Goal: Task Accomplishment & Management: Use online tool/utility

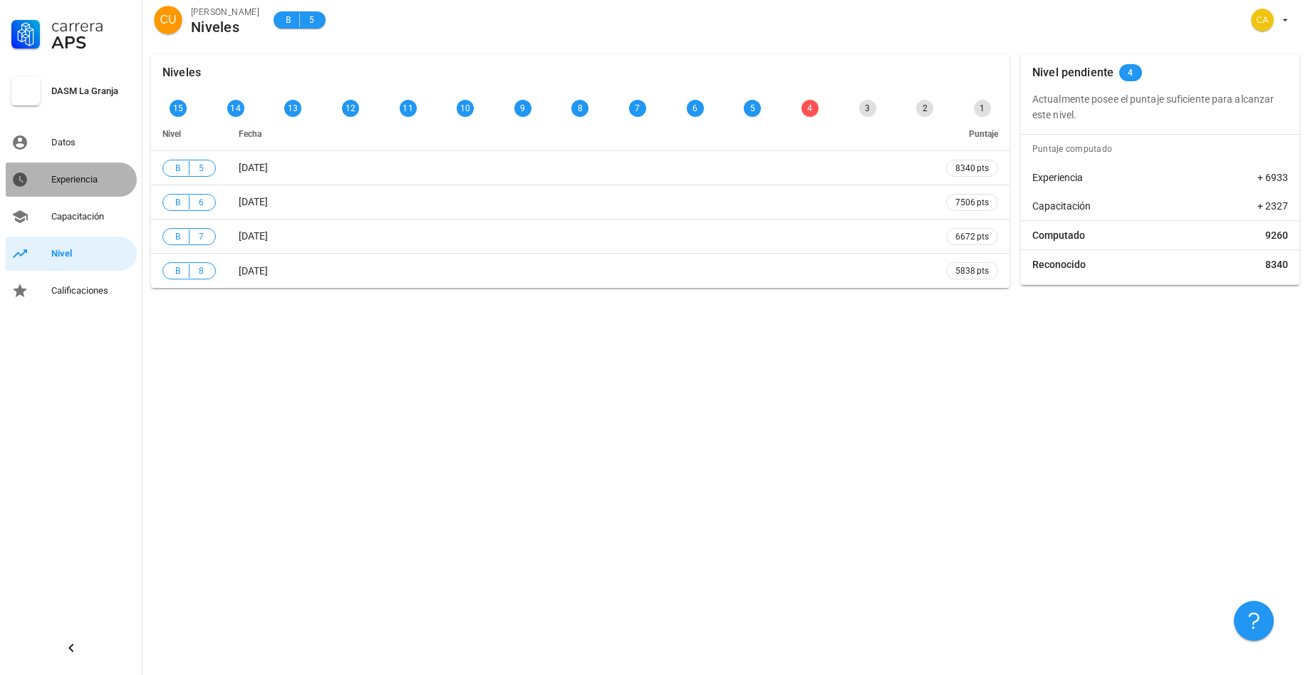
click at [82, 182] on div "Experiencia" at bounding box center [91, 179] width 80 height 11
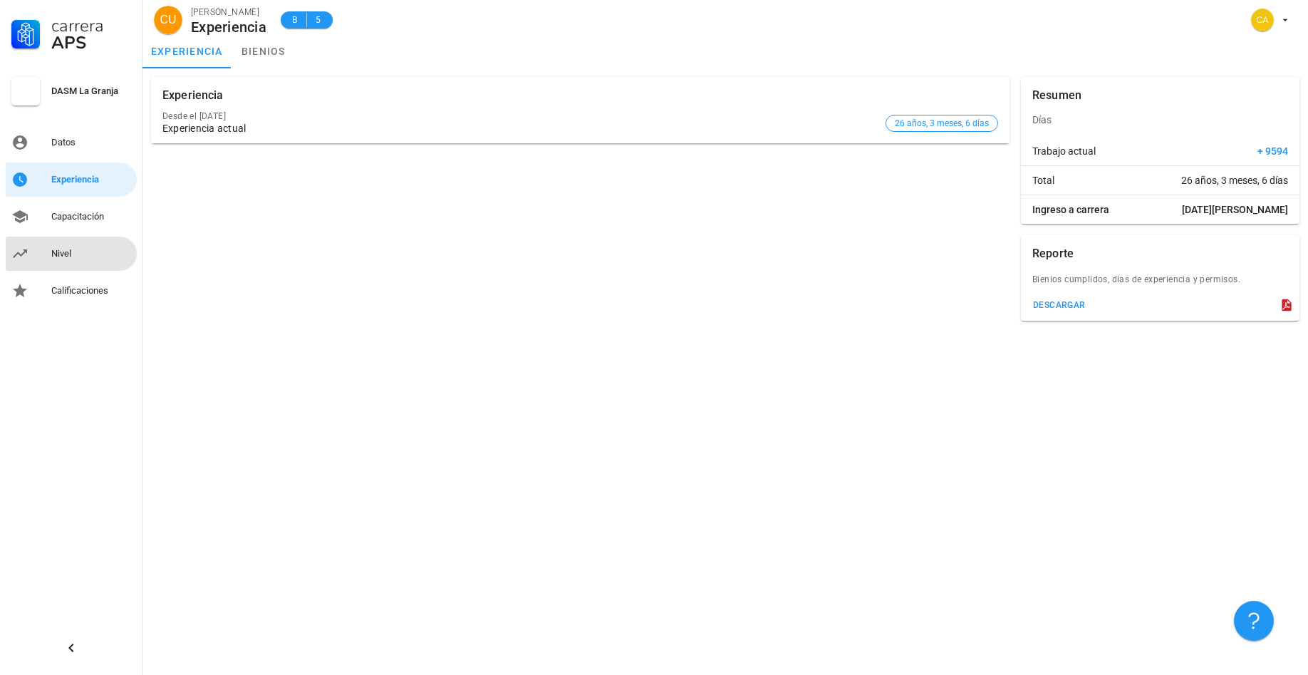
click at [60, 249] on div "Nivel" at bounding box center [91, 253] width 80 height 11
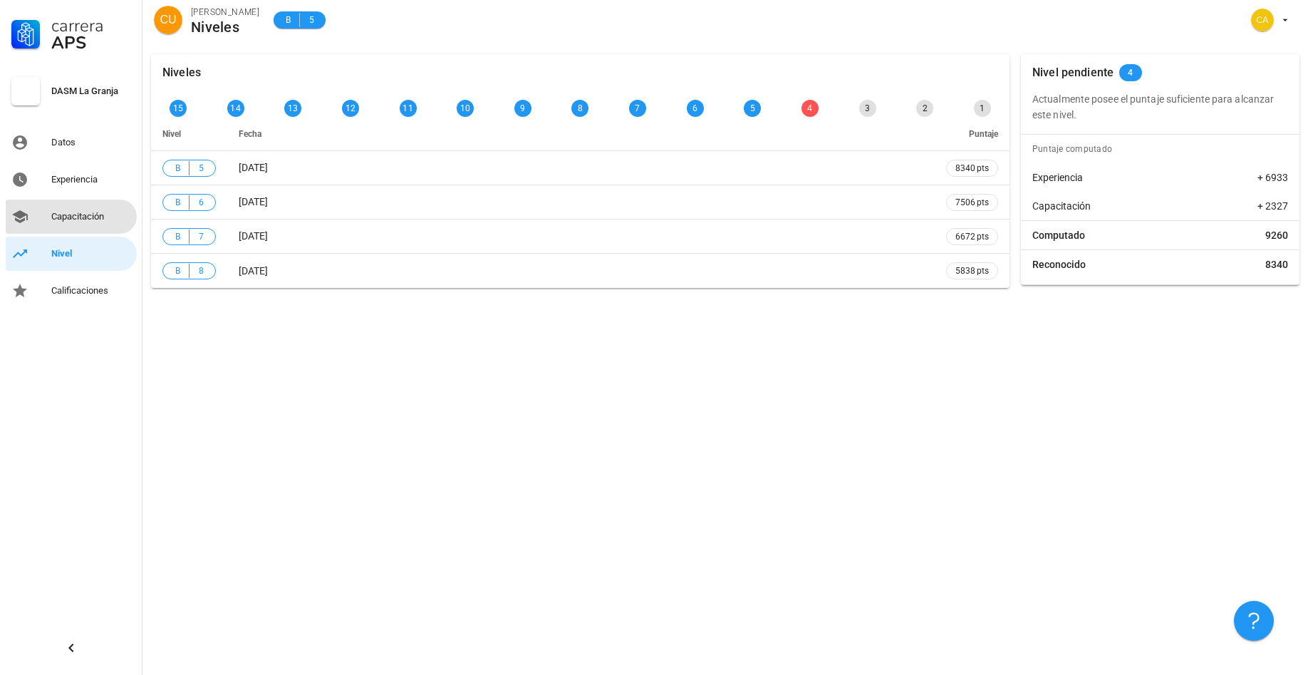
click at [81, 212] on div "Capacitación" at bounding box center [91, 216] width 80 height 11
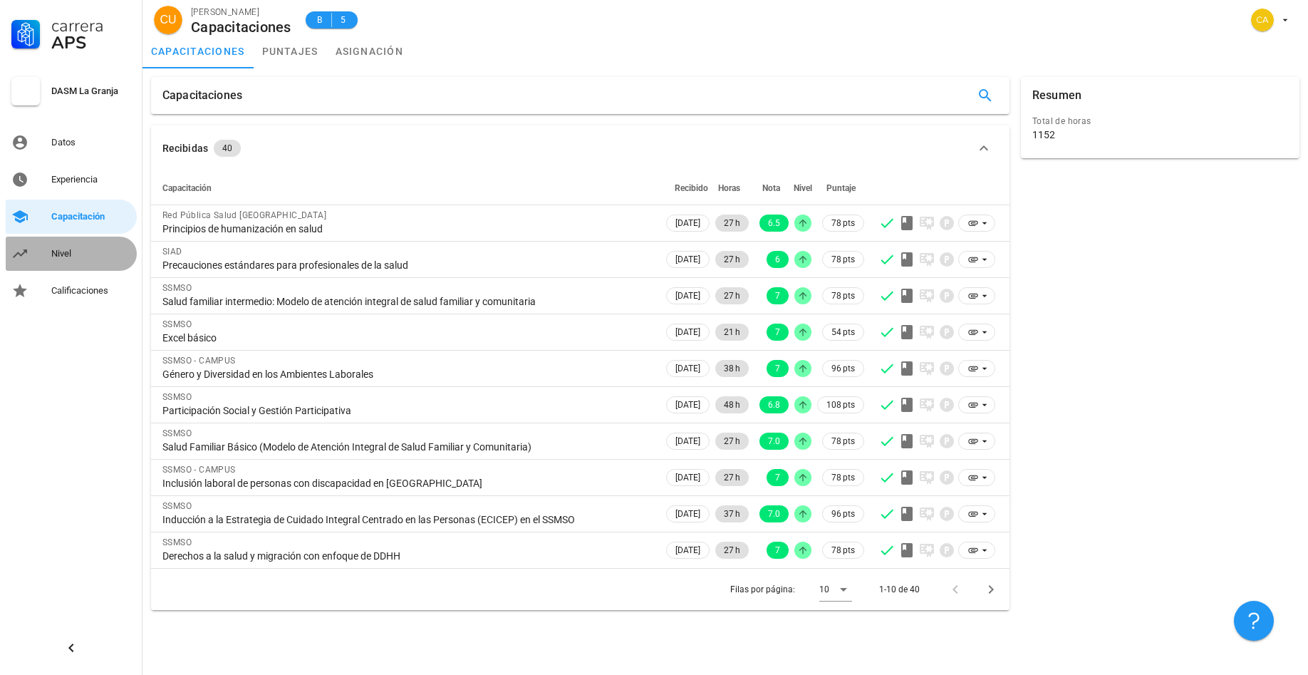
click at [61, 247] on div "Nivel" at bounding box center [91, 253] width 80 height 23
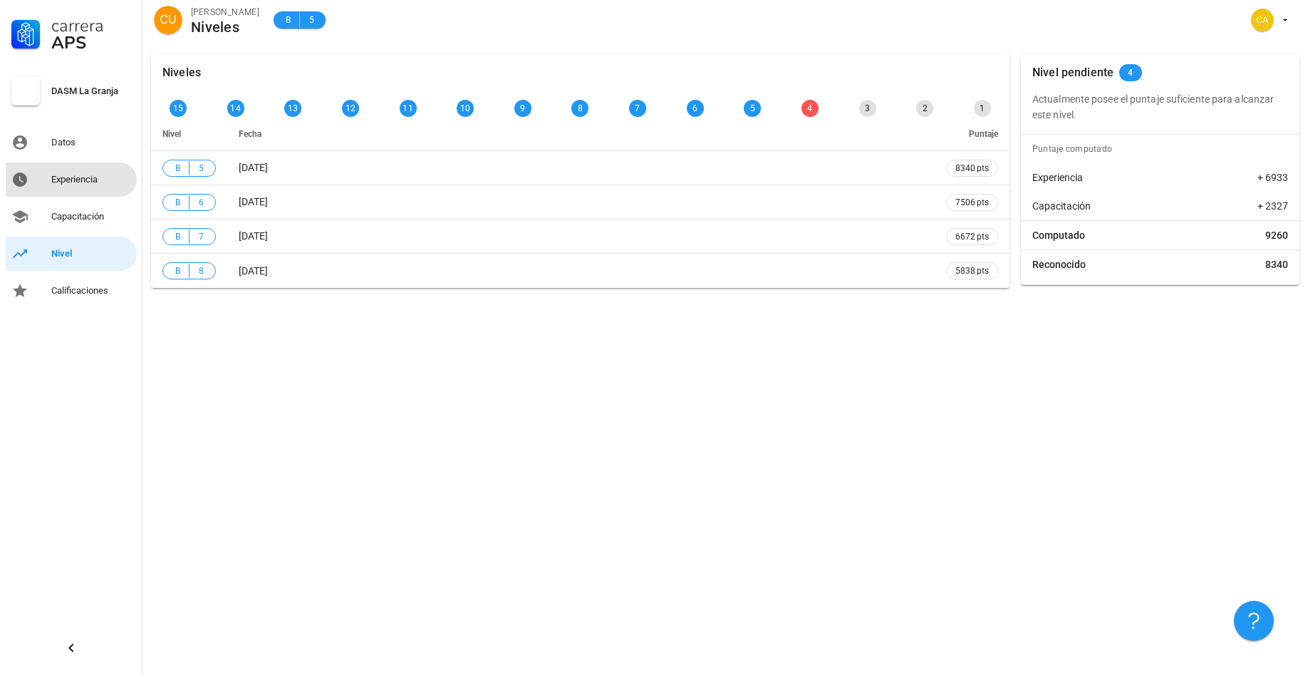
click at [83, 180] on div "Experiencia" at bounding box center [91, 179] width 80 height 11
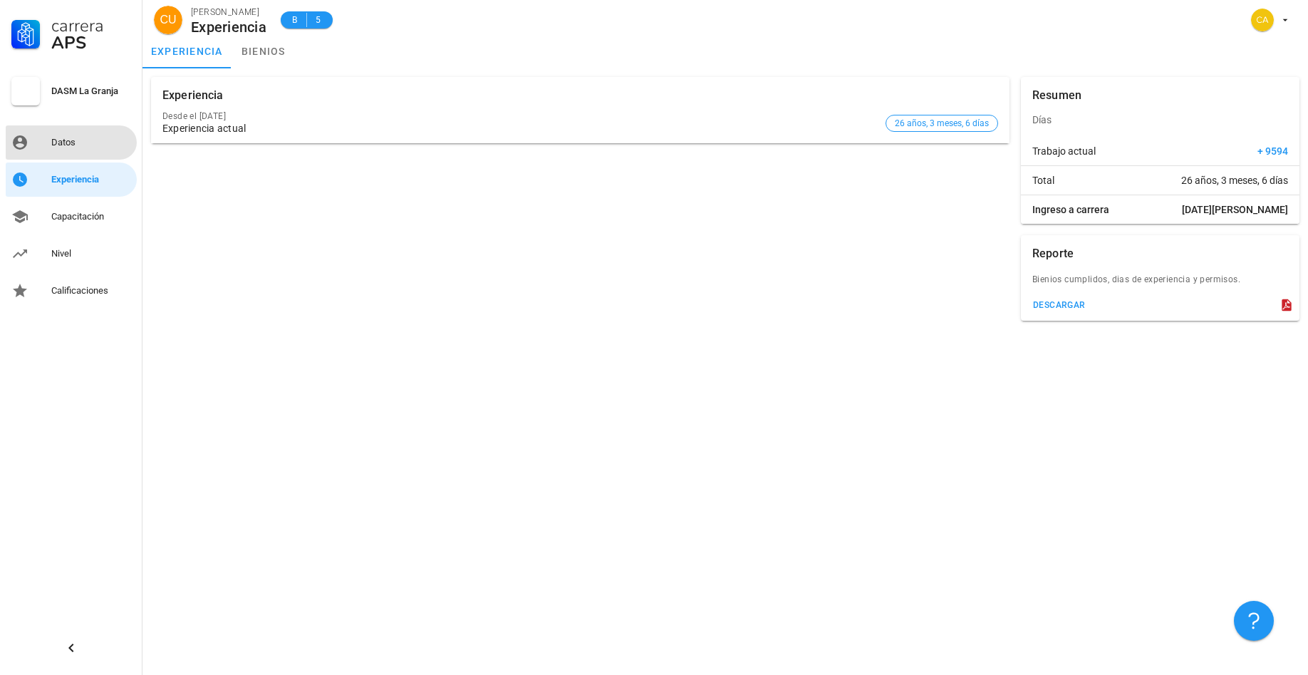
click at [73, 142] on div "Datos" at bounding box center [91, 142] width 80 height 11
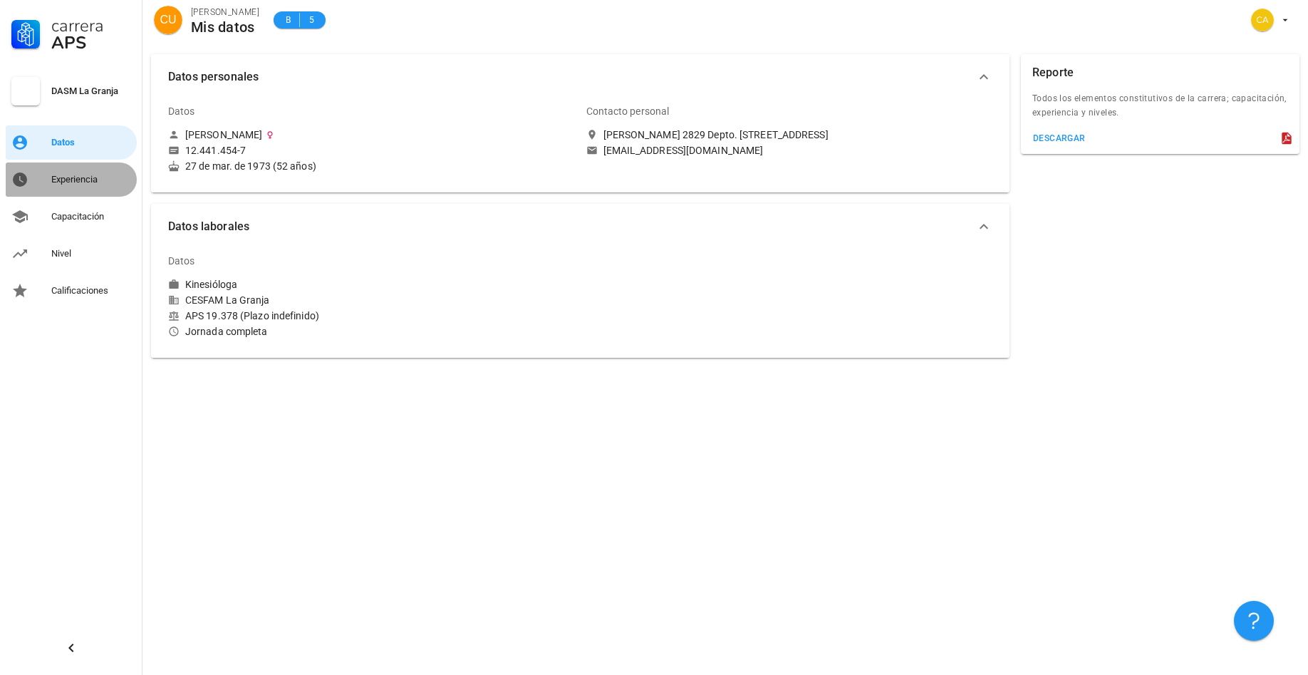
click at [78, 182] on div "Experiencia" at bounding box center [91, 179] width 80 height 11
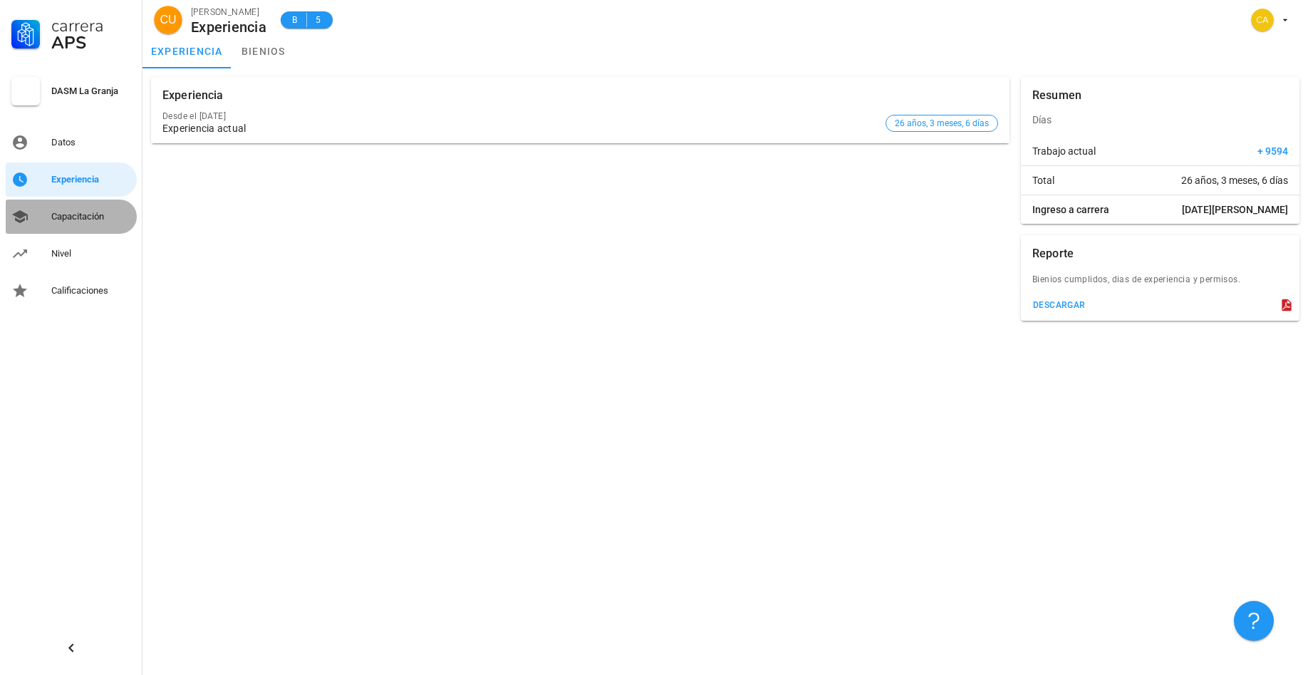
click at [64, 217] on div "Capacitación" at bounding box center [91, 216] width 80 height 11
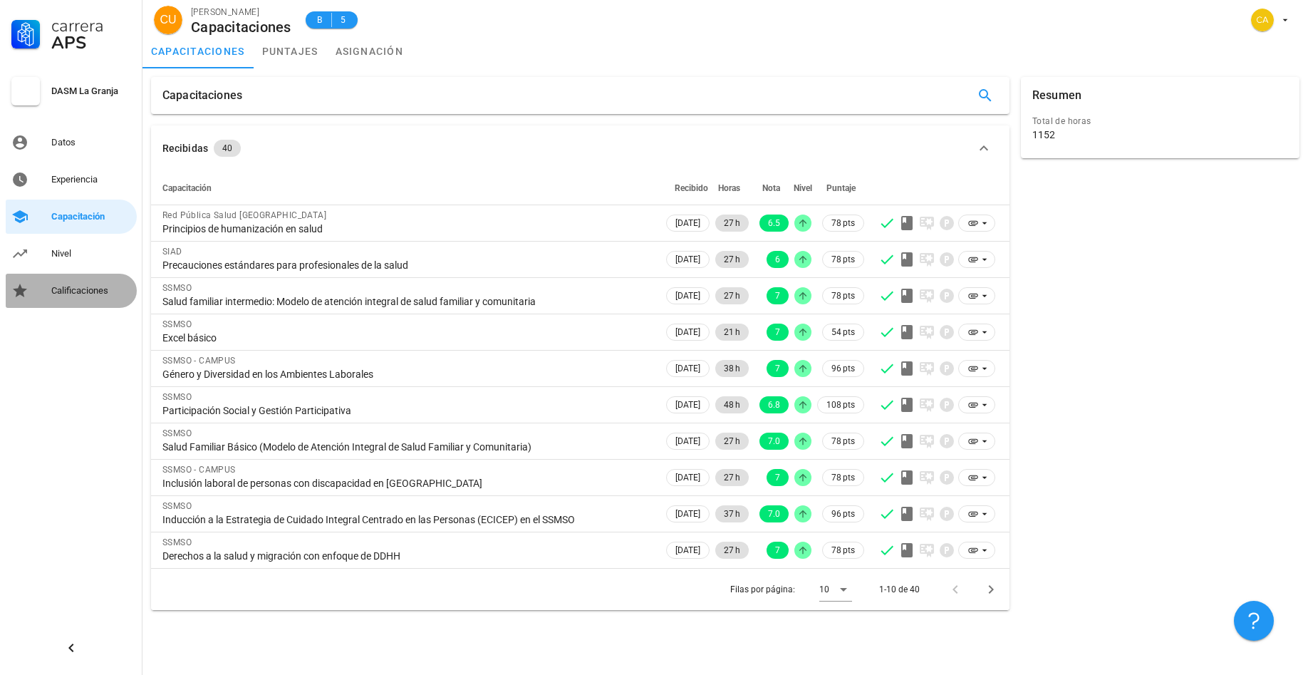
click at [65, 287] on div "Calificaciones" at bounding box center [91, 290] width 80 height 11
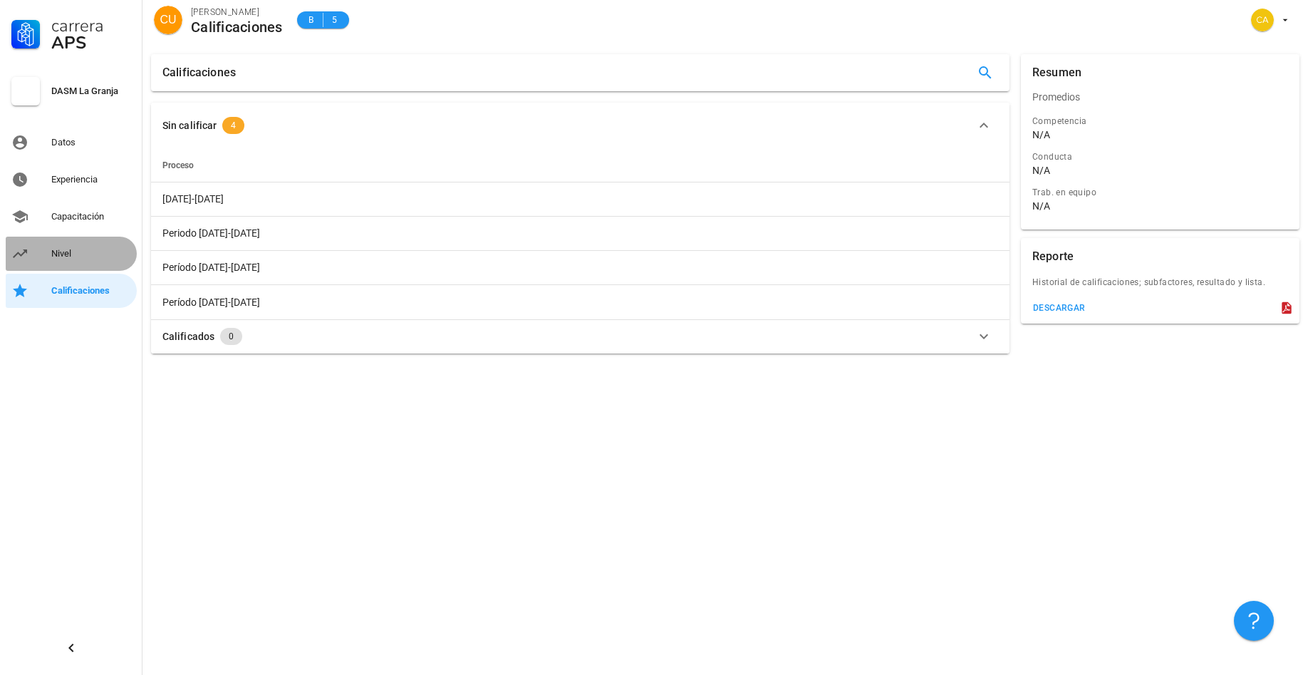
click at [64, 252] on div "Nivel" at bounding box center [91, 253] width 80 height 11
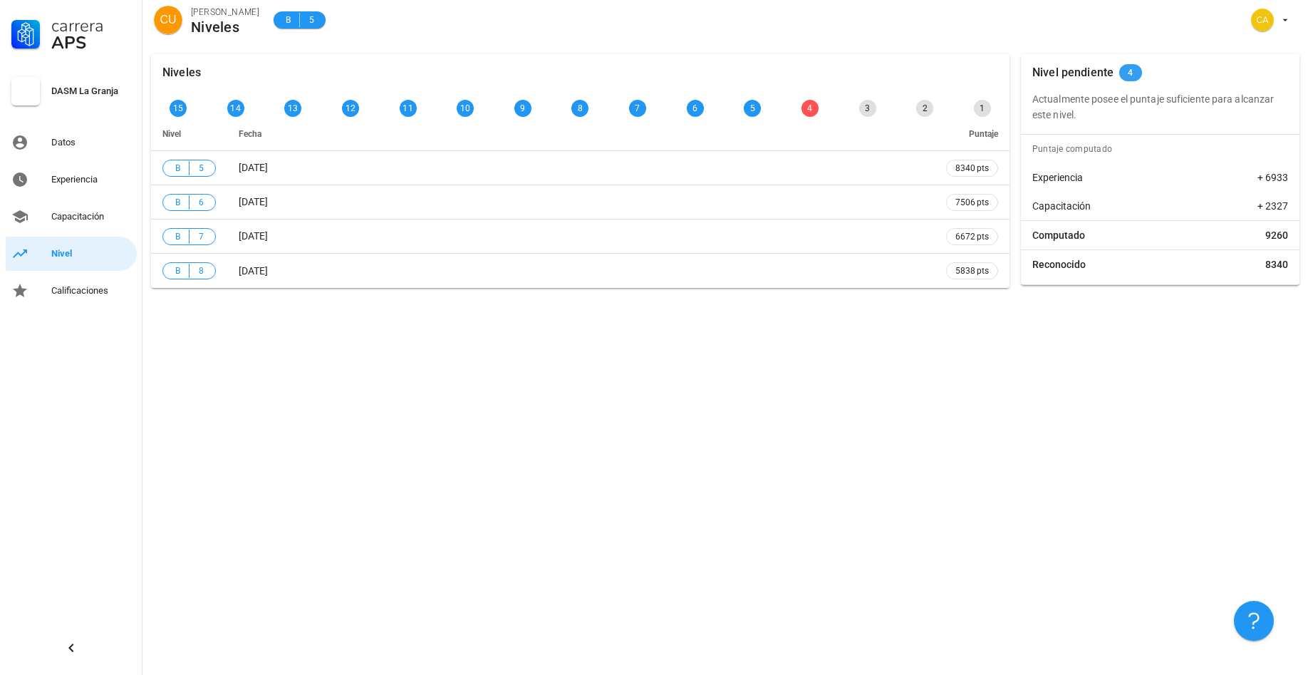
click at [1128, 73] on span "4" at bounding box center [1130, 72] width 5 height 17
click at [83, 181] on div "Experiencia" at bounding box center [91, 179] width 80 height 11
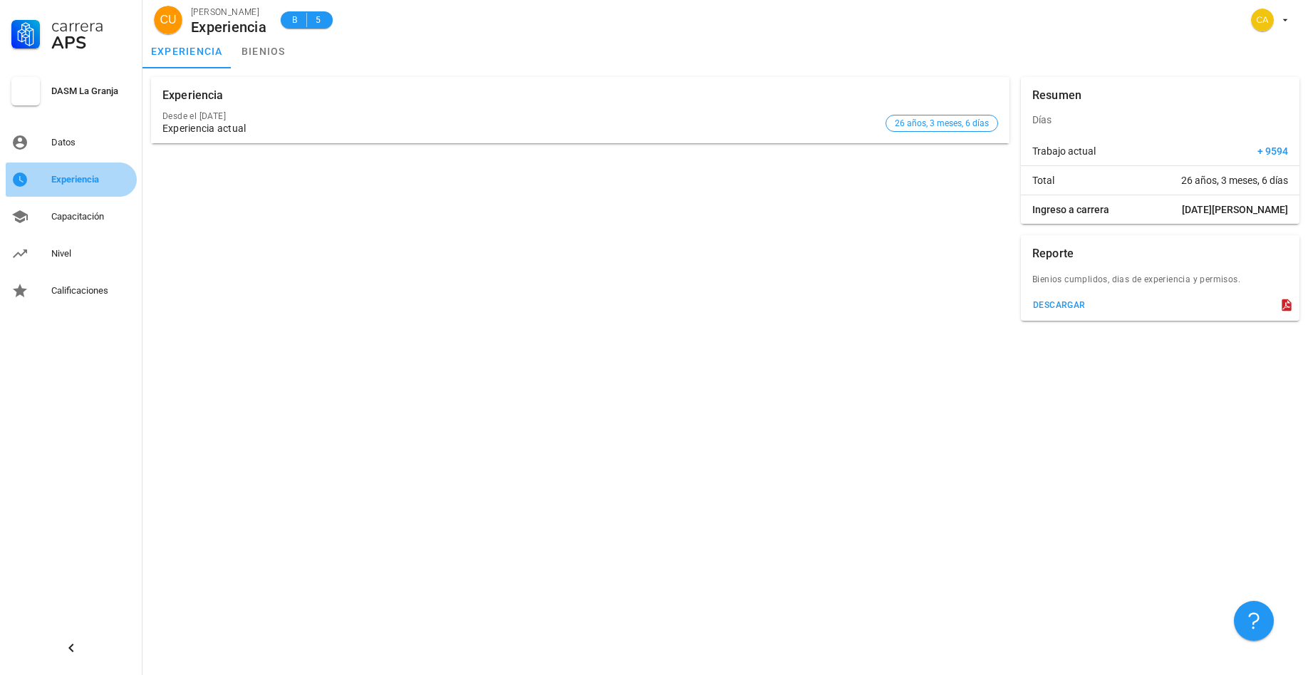
click at [66, 182] on div "Experiencia" at bounding box center [91, 179] width 80 height 11
click at [86, 214] on div "Capacitación" at bounding box center [91, 216] width 80 height 11
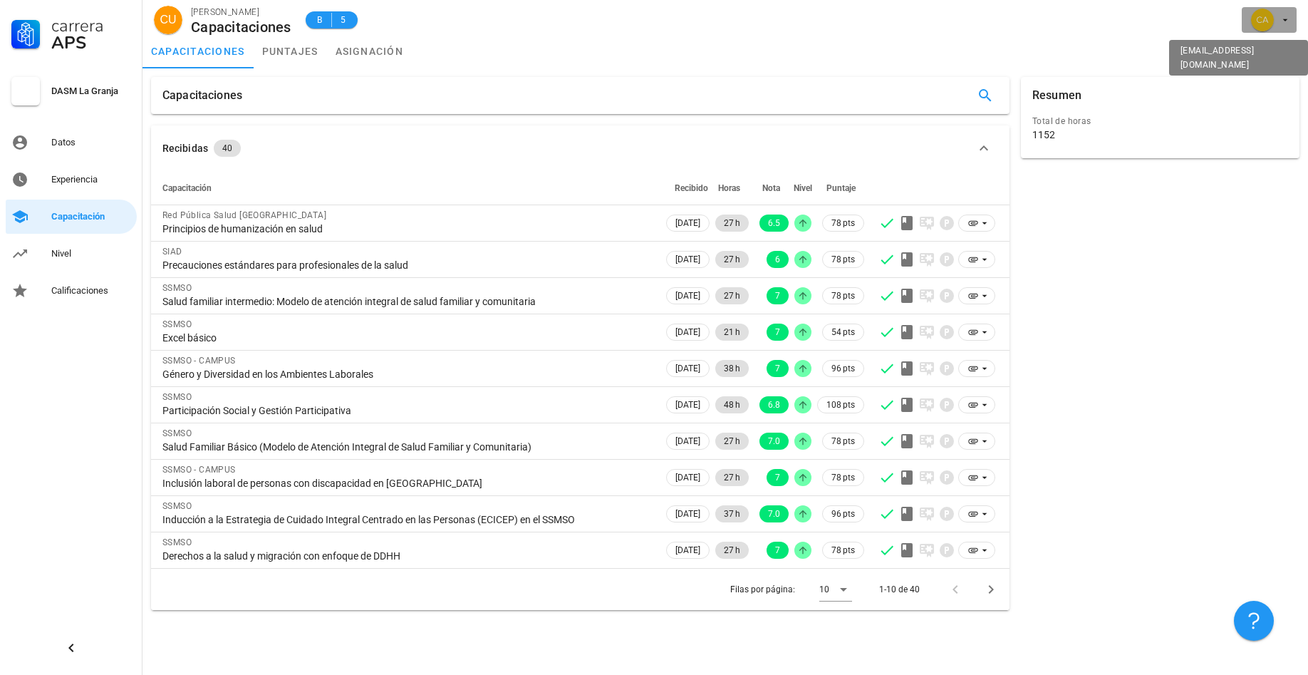
click at [1285, 21] on icon "button" at bounding box center [1285, 20] width 5 height 2
click at [1216, 572] on div "Resumen Total de horas 1152" at bounding box center [1160, 343] width 290 height 544
click at [301, 56] on link "puntajes" at bounding box center [290, 51] width 73 height 34
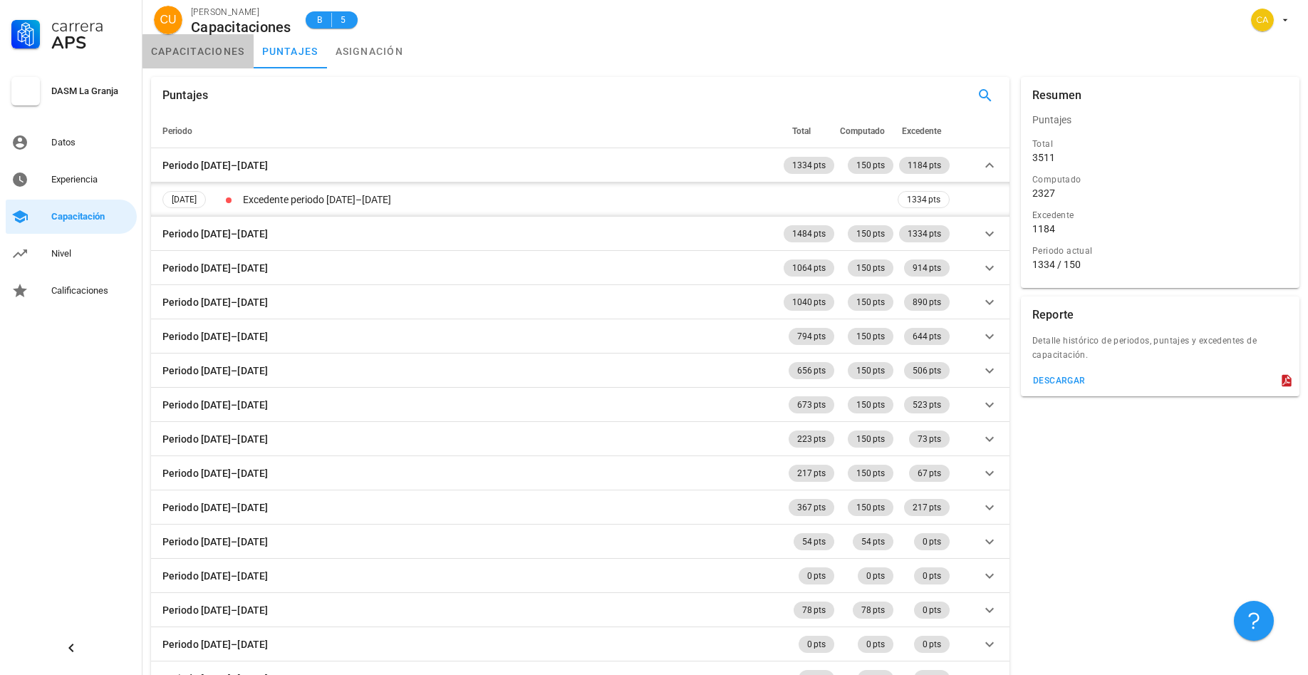
click at [218, 48] on link "capacitaciones" at bounding box center [197, 51] width 111 height 34
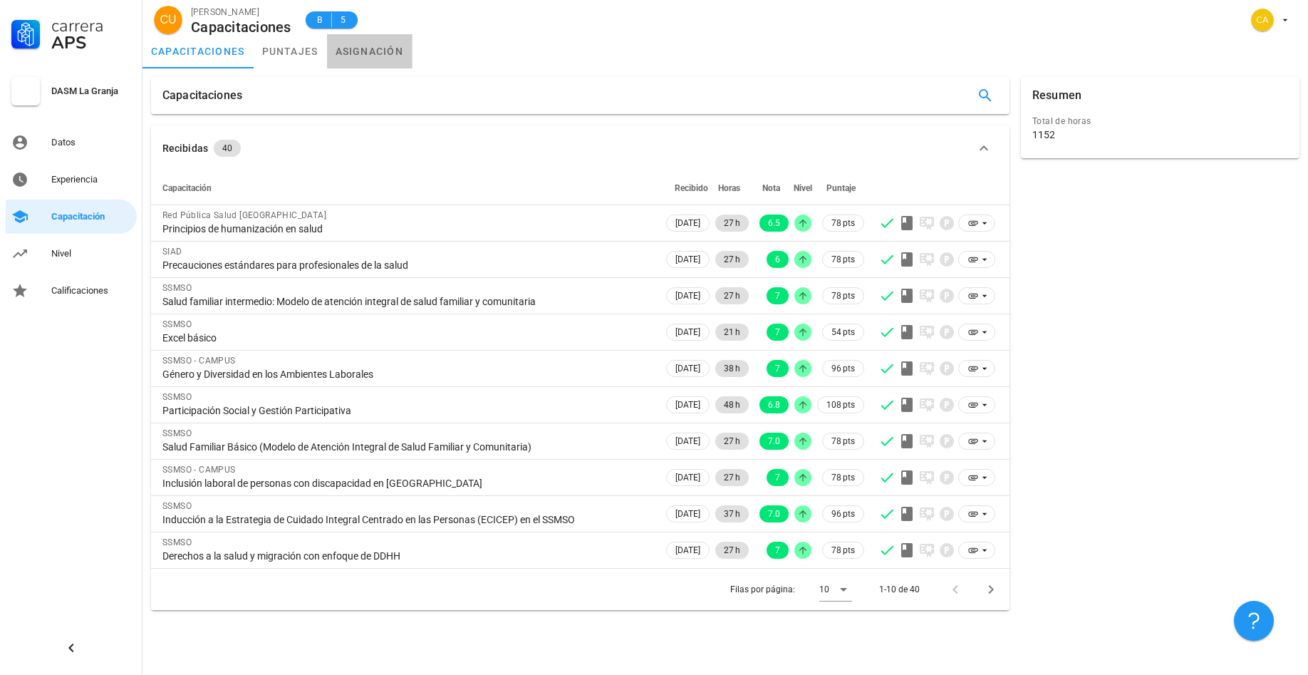
click at [361, 54] on link "asignación" at bounding box center [369, 51] width 85 height 34
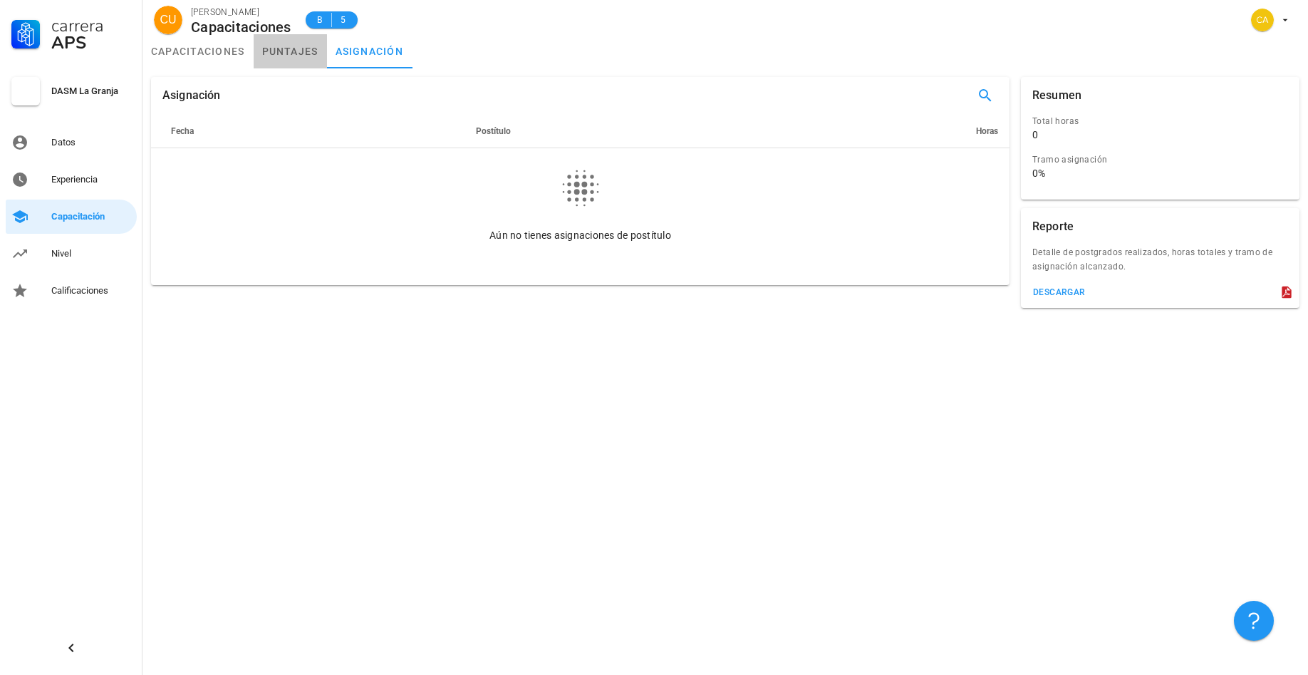
click at [294, 51] on link "puntajes" at bounding box center [290, 51] width 73 height 34
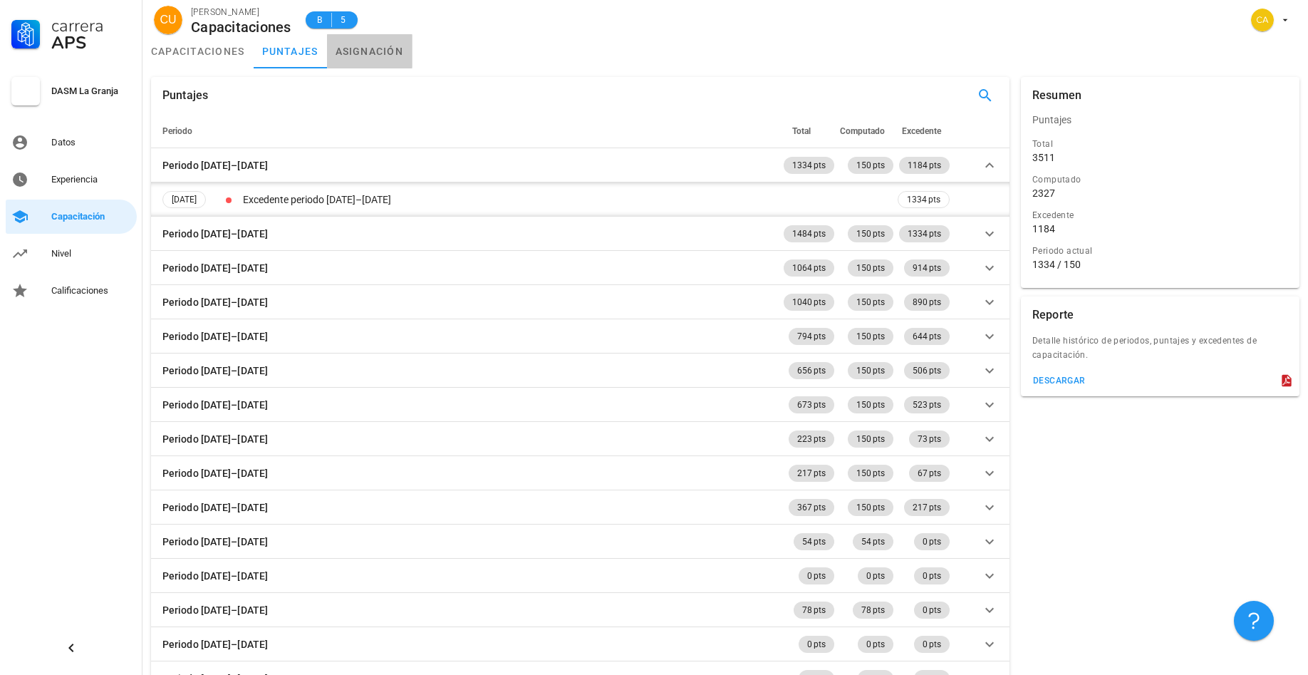
click at [373, 47] on link "asignación" at bounding box center [369, 51] width 85 height 34
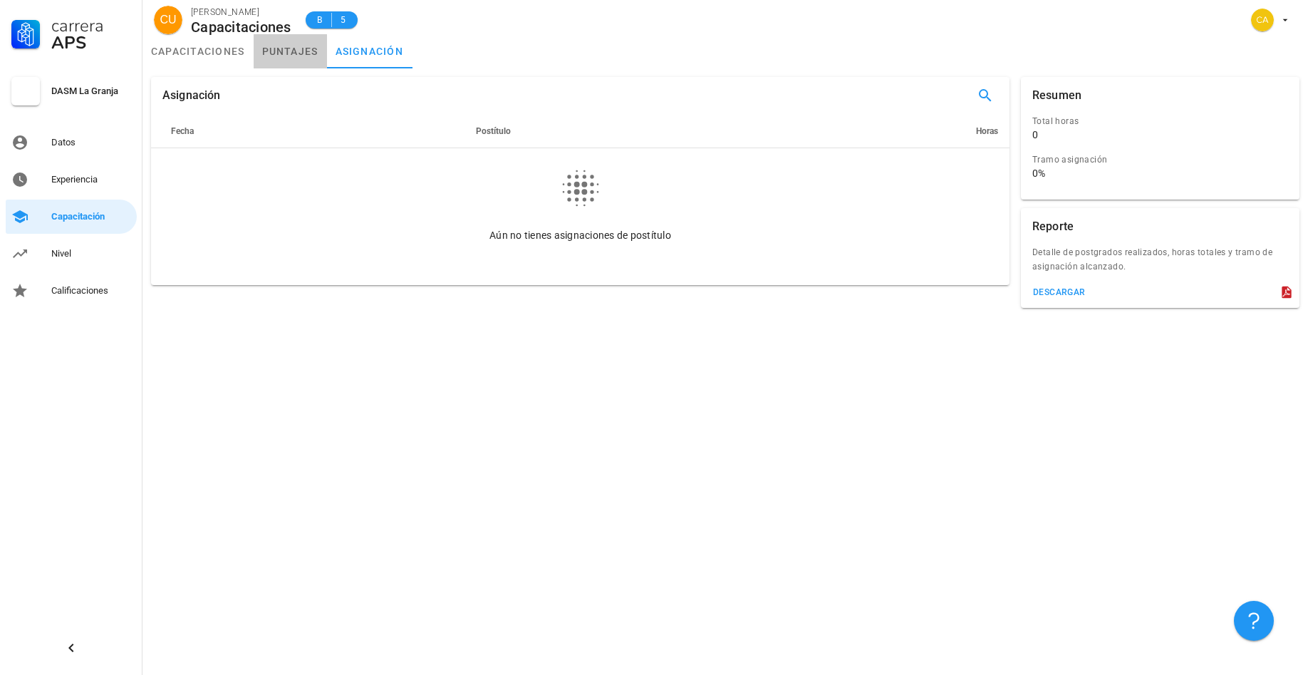
click at [289, 53] on link "puntajes" at bounding box center [290, 51] width 73 height 34
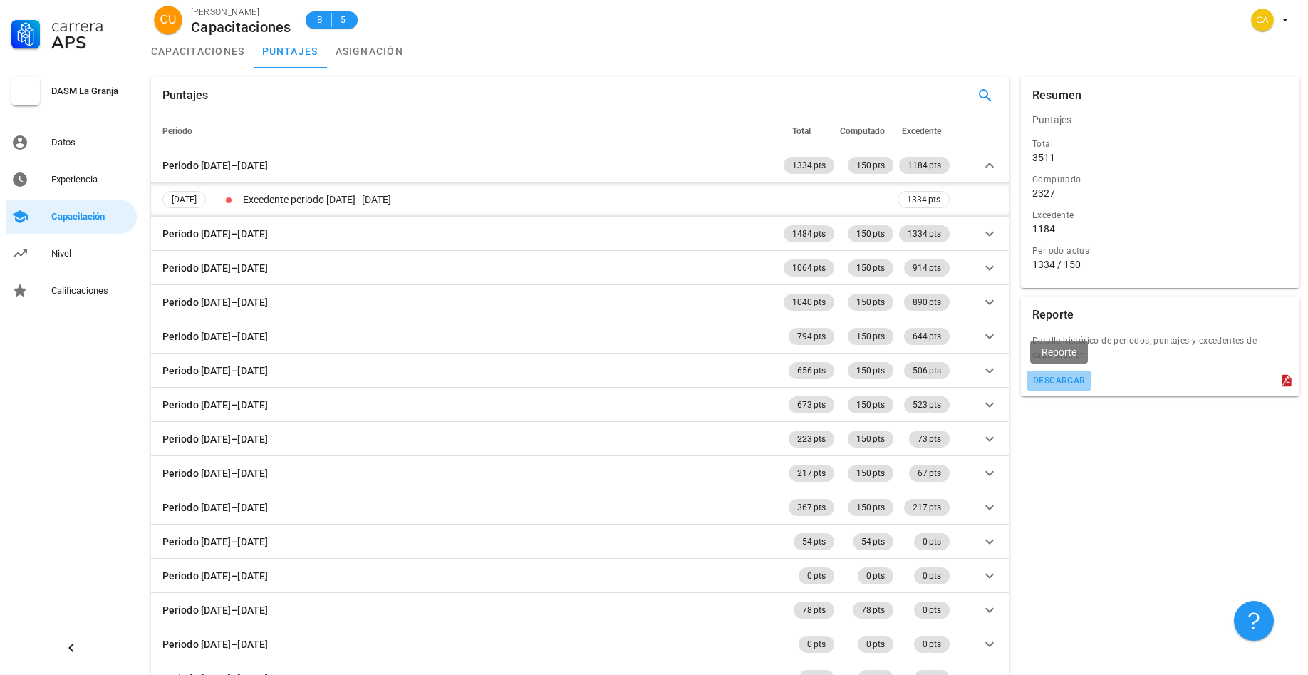
click at [1077, 380] on div "descargar" at bounding box center [1058, 380] width 53 height 10
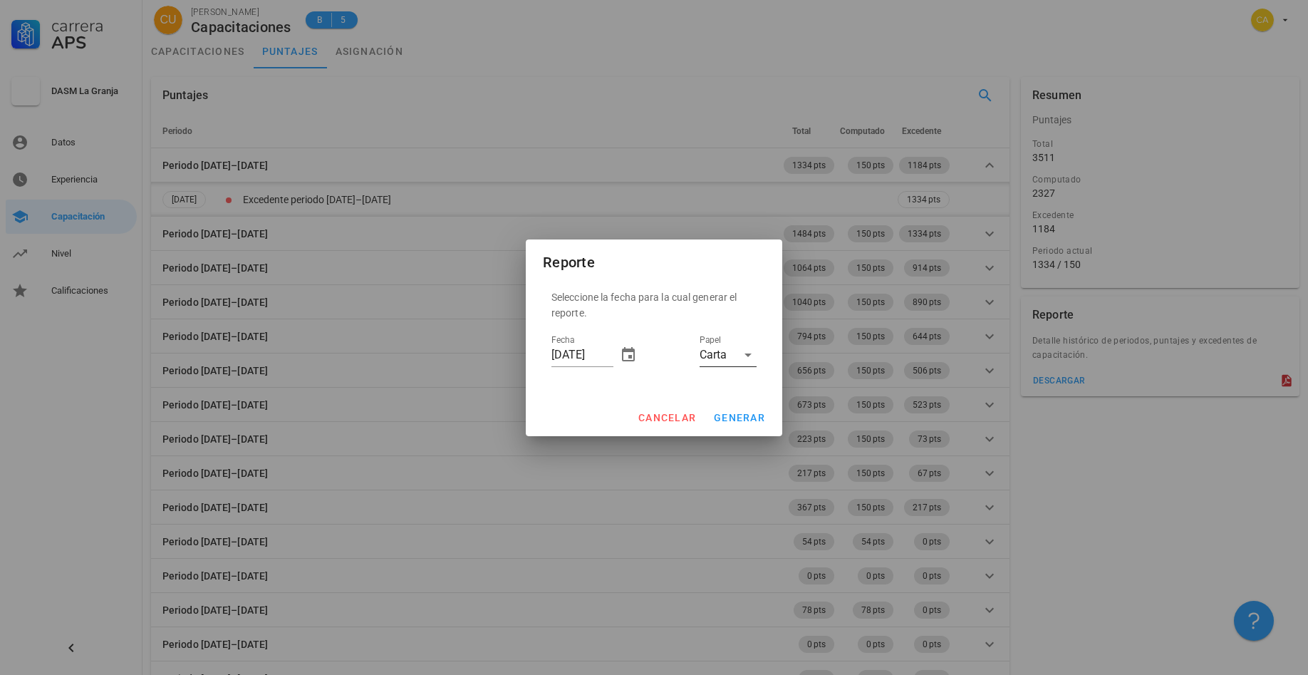
click at [745, 353] on icon at bounding box center [748, 354] width 17 height 17
click at [745, 353] on div "Carta" at bounding box center [728, 366] width 57 height 34
click at [742, 416] on span "generar" at bounding box center [739, 417] width 52 height 11
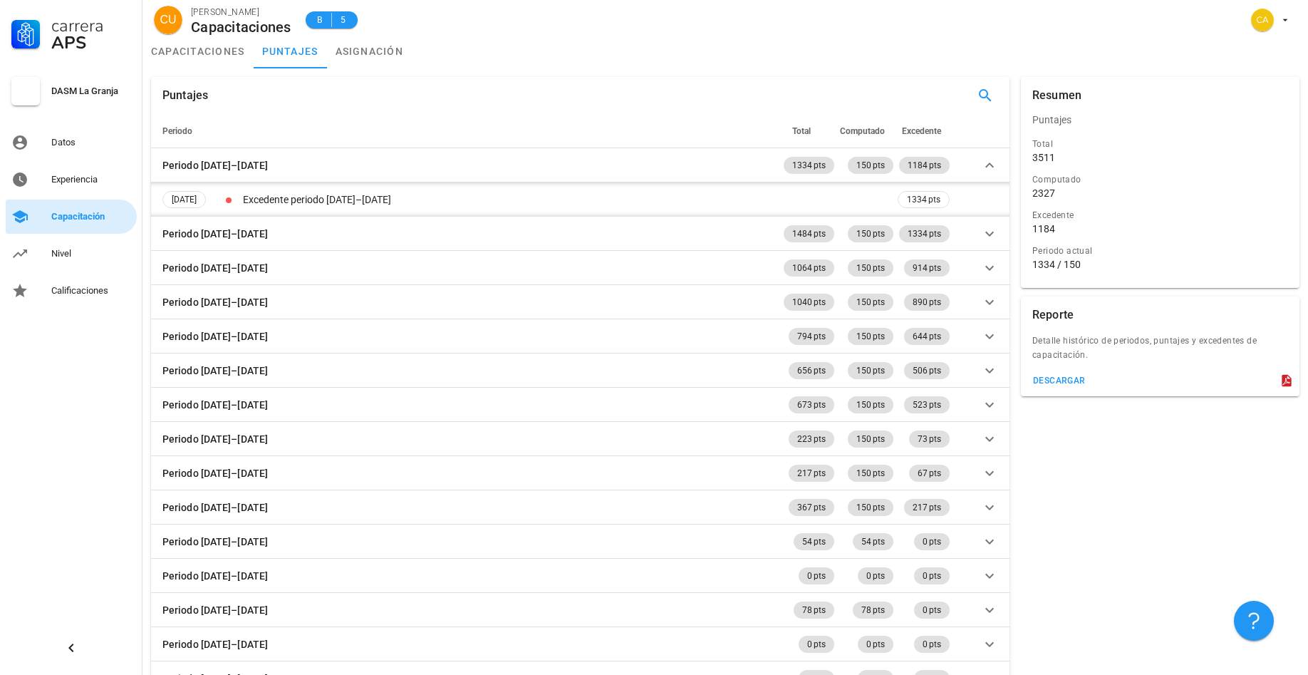
click at [76, 214] on div "Capacitación" at bounding box center [91, 216] width 80 height 11
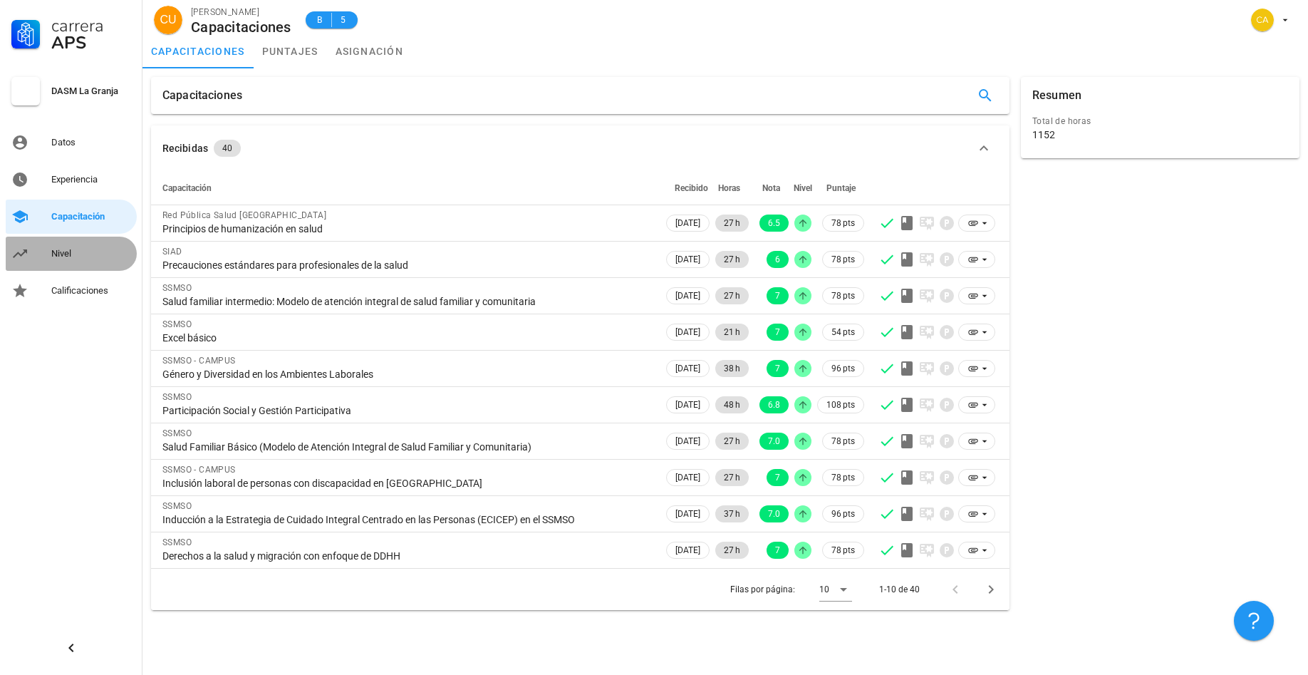
click at [59, 254] on div "Nivel" at bounding box center [91, 253] width 80 height 11
